Goal: Information Seeking & Learning: Learn about a topic

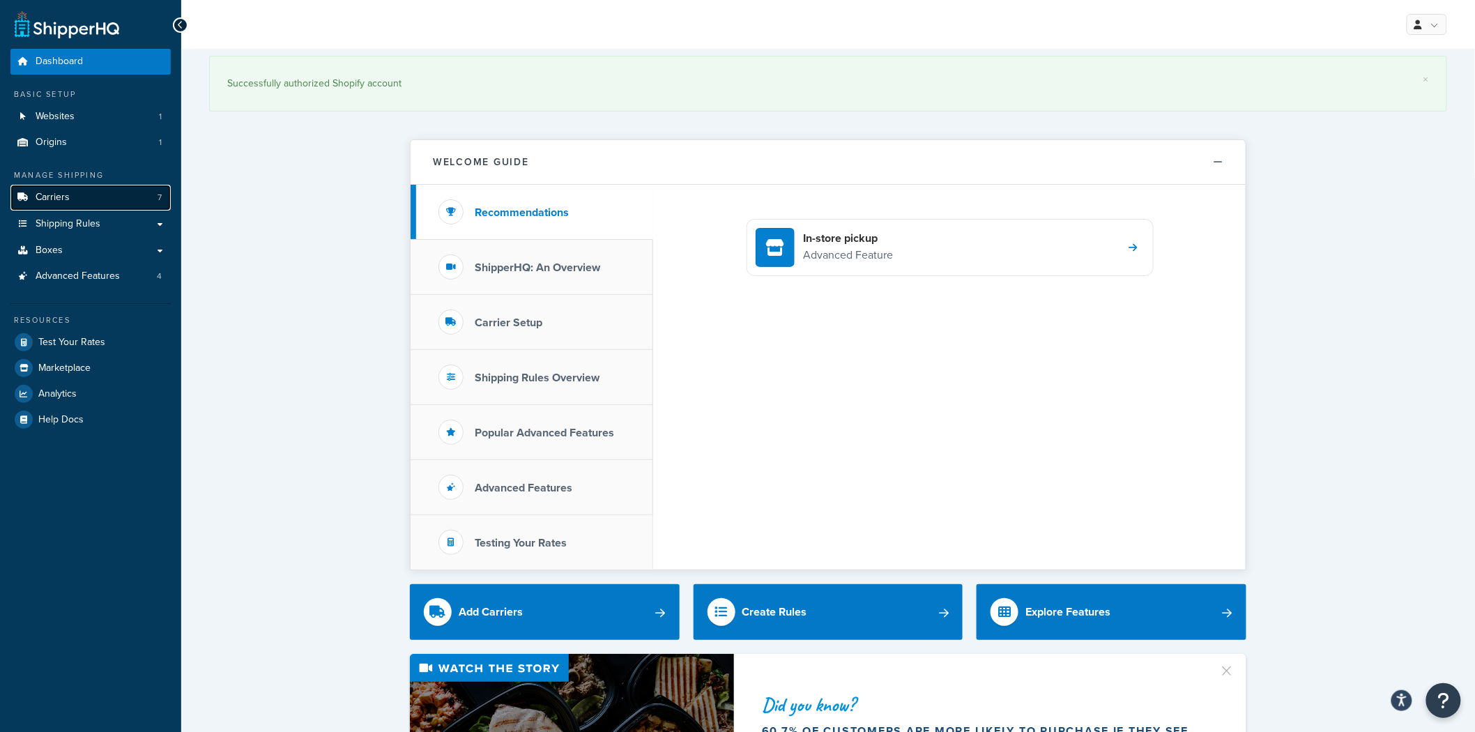
click at [108, 193] on link "Carriers 7" at bounding box center [90, 198] width 160 height 26
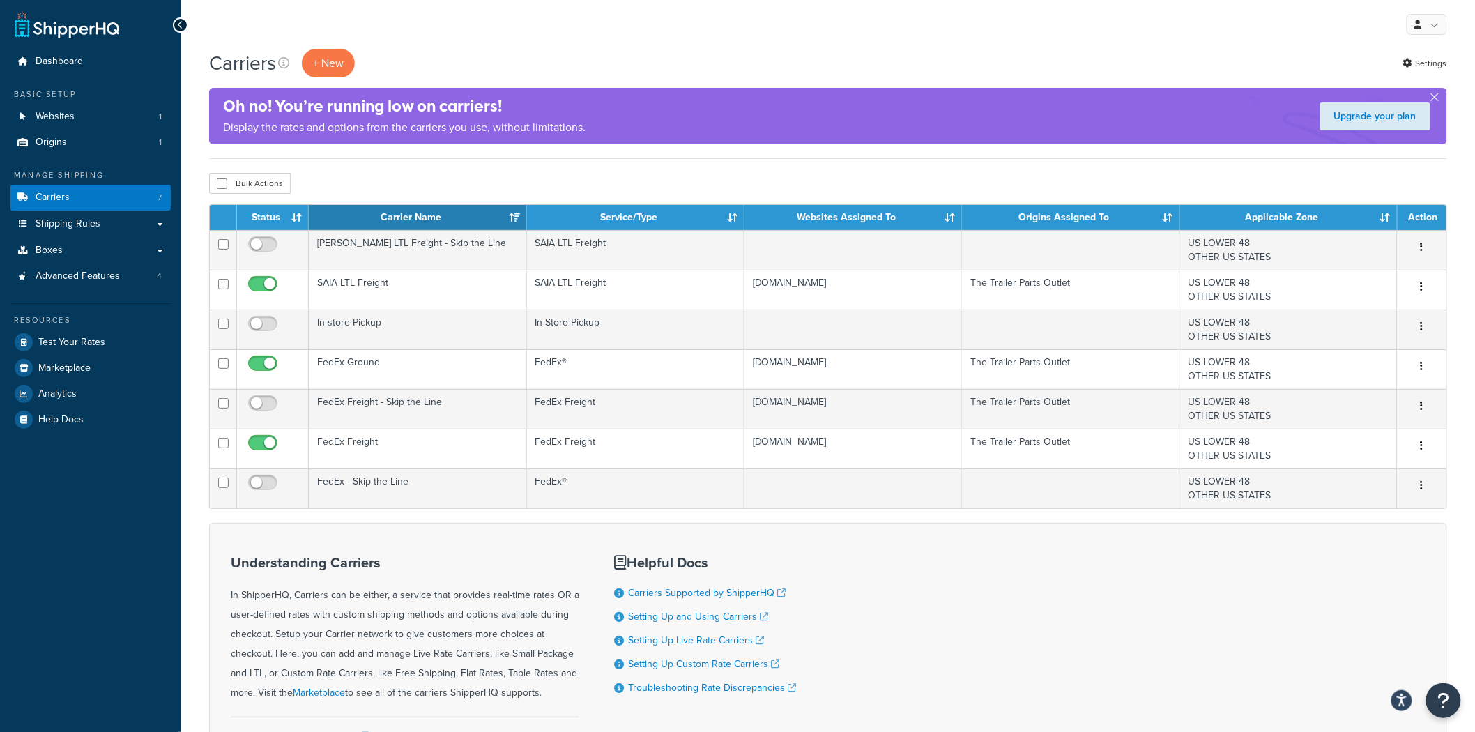
click at [1443, 99] on div "Upgrade your plan" at bounding box center [1375, 116] width 144 height 42
click at [1436, 70] on link "Settings" at bounding box center [1425, 64] width 44 height 20
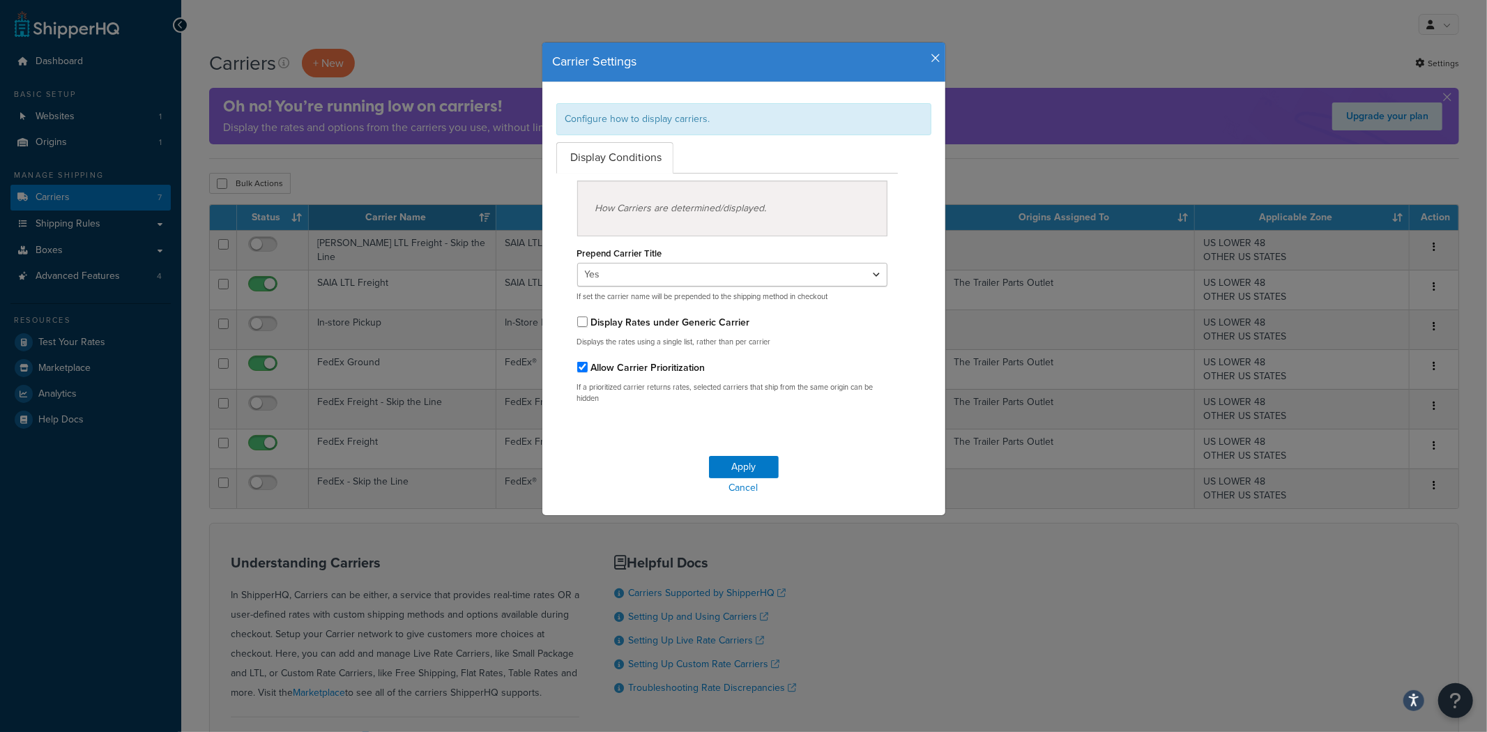
click at [927, 65] on h4 "Carrier Settings" at bounding box center [744, 62] width 382 height 18
click at [931, 63] on icon "button" at bounding box center [936, 58] width 10 height 13
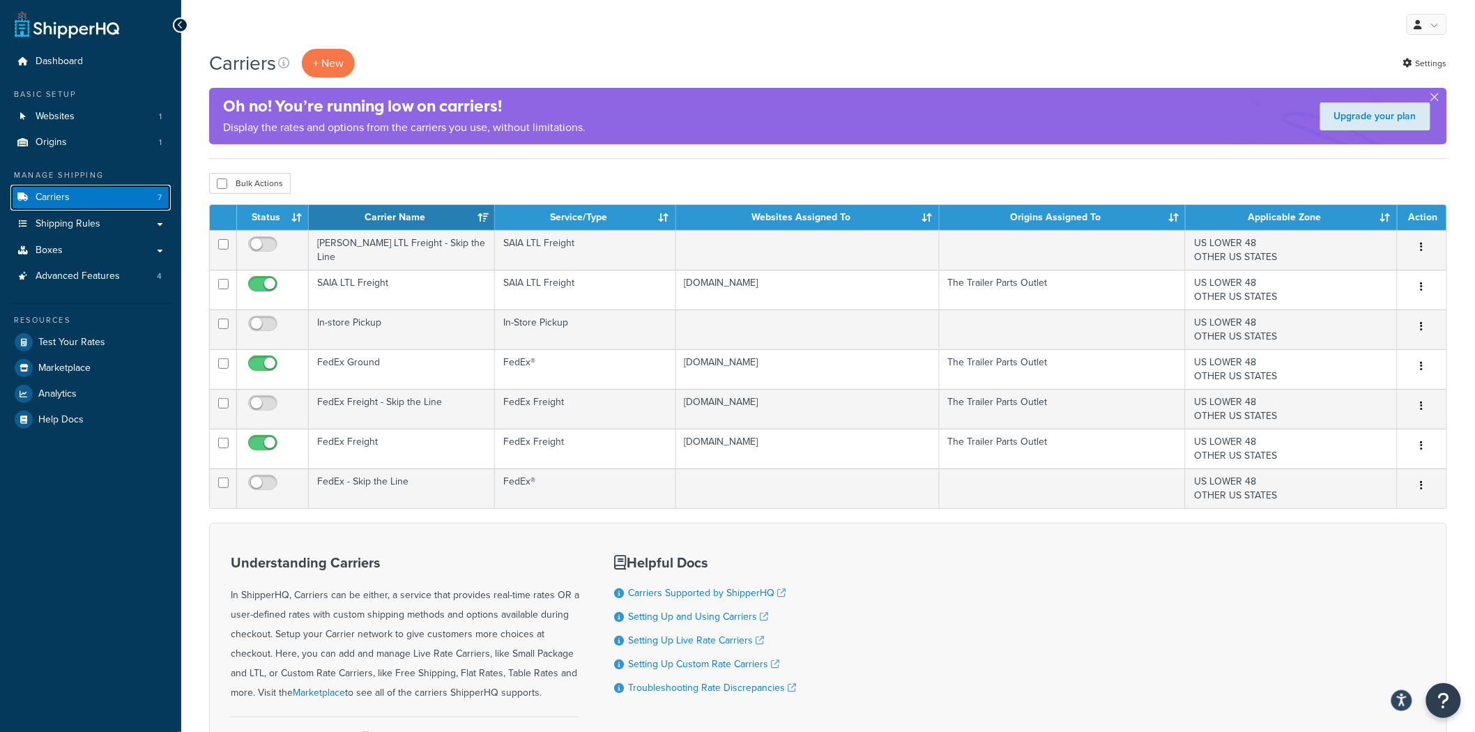
click at [95, 202] on link "Carriers 7" at bounding box center [90, 198] width 160 height 26
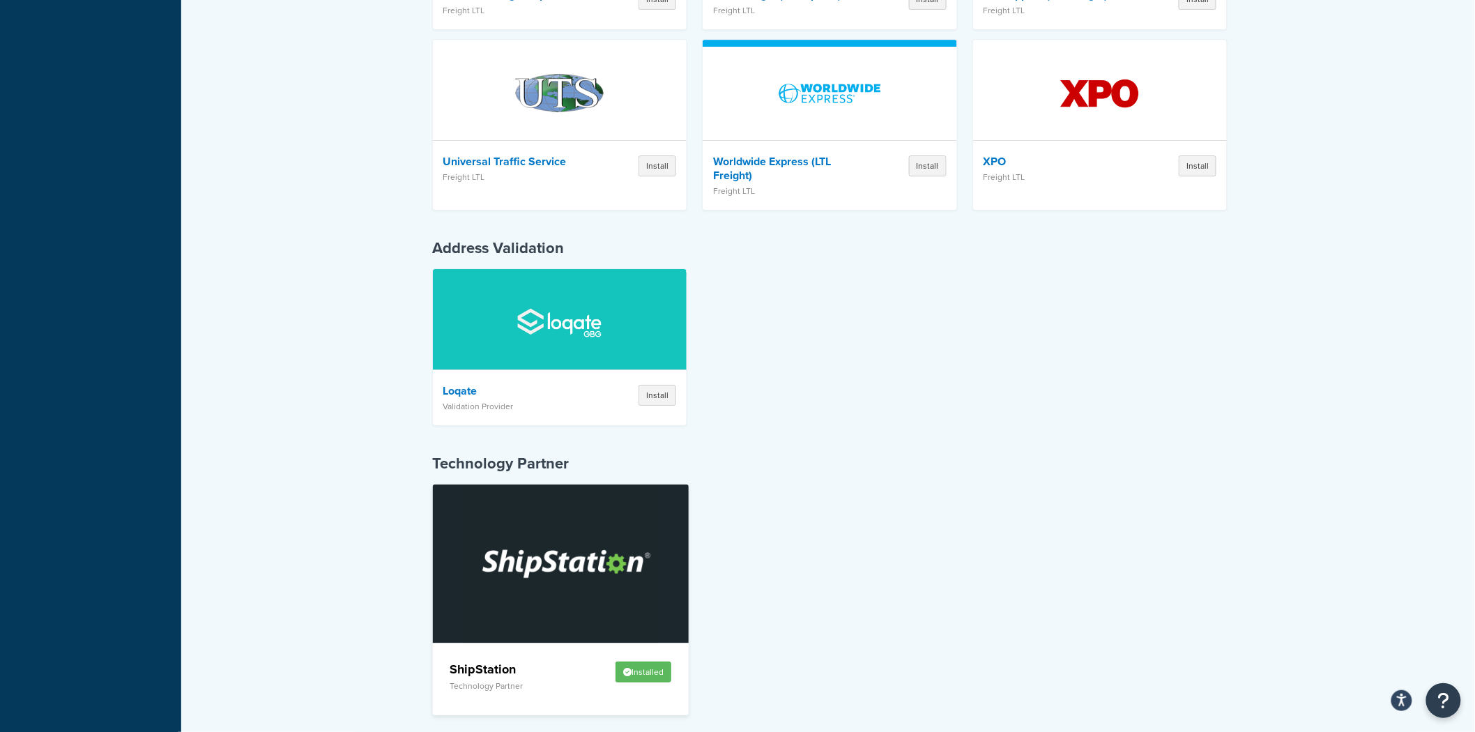
scroll to position [4150, 0]
